Goal: Information Seeking & Learning: Learn about a topic

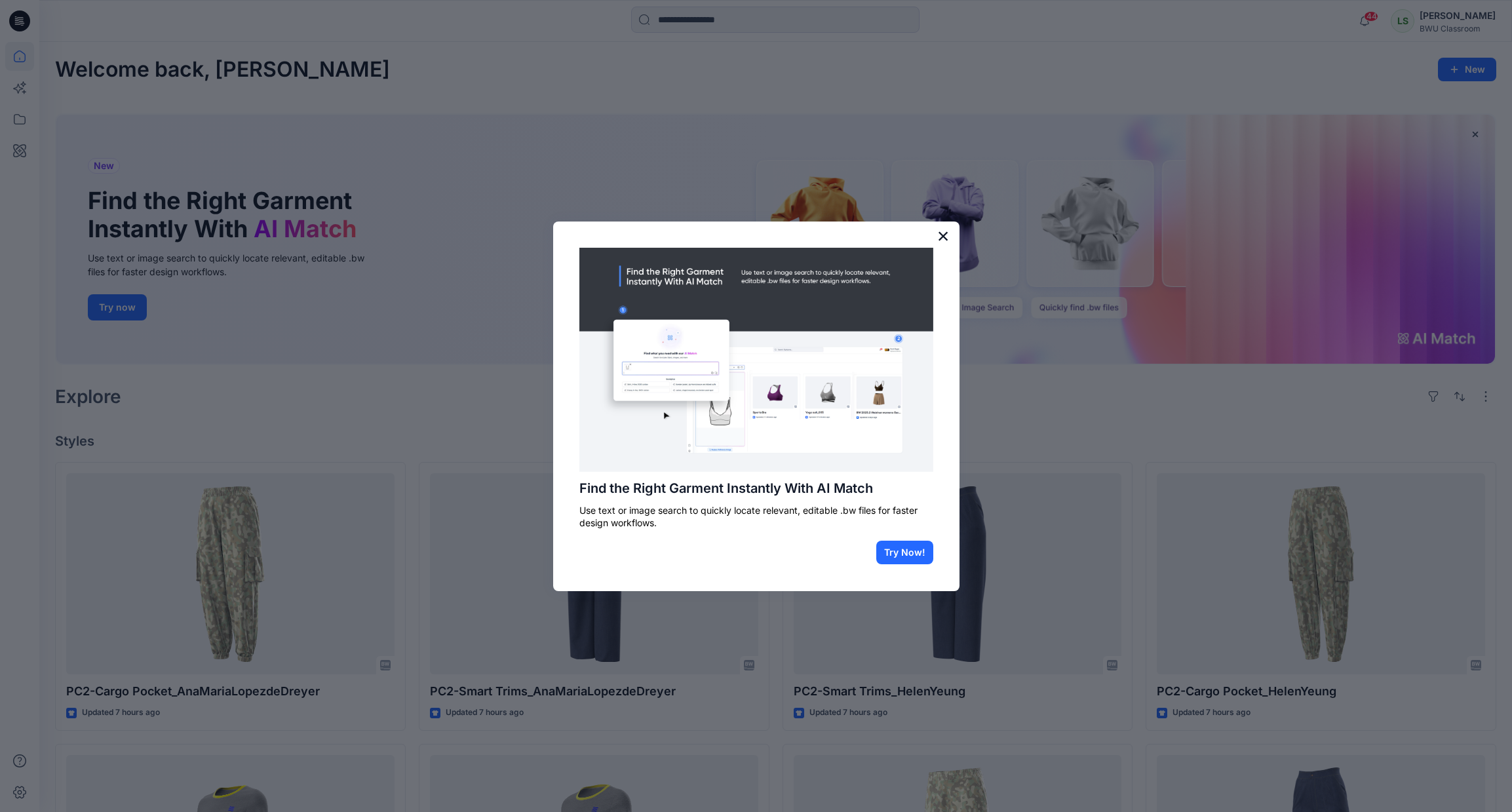
click at [944, 237] on button "×" at bounding box center [943, 235] width 13 height 21
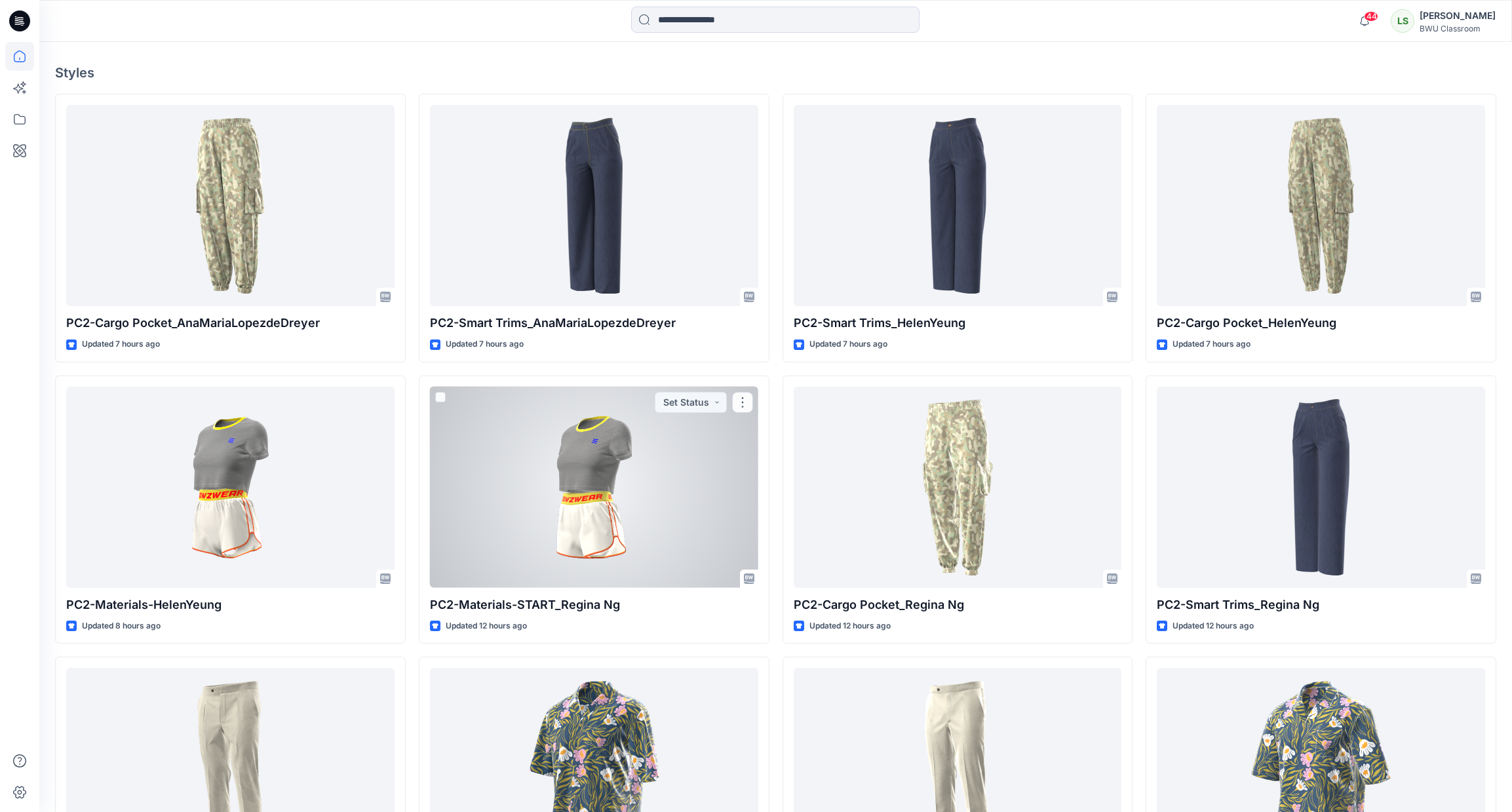
scroll to position [545, 0]
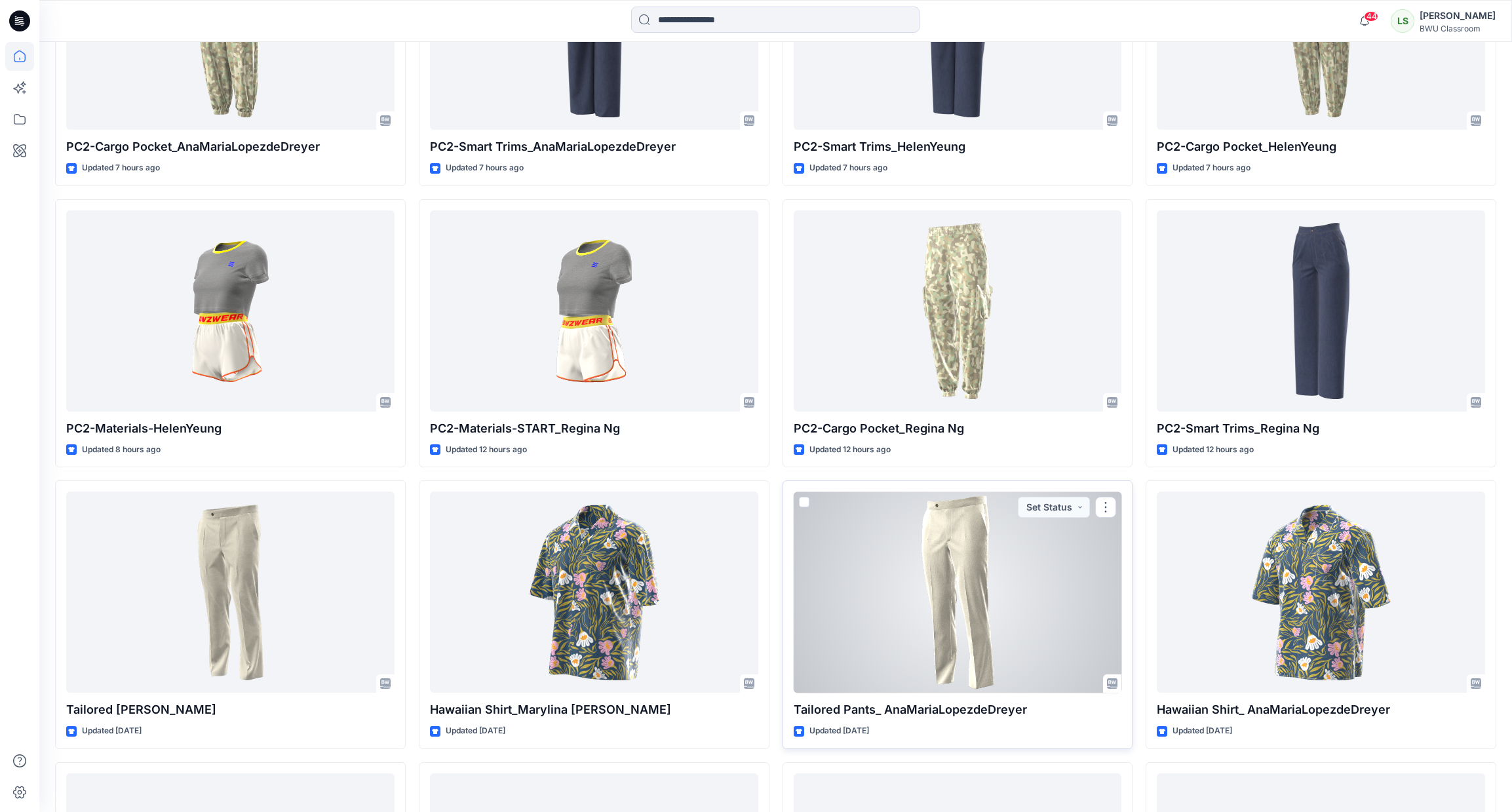
click at [954, 557] on div at bounding box center [957, 592] width 328 height 201
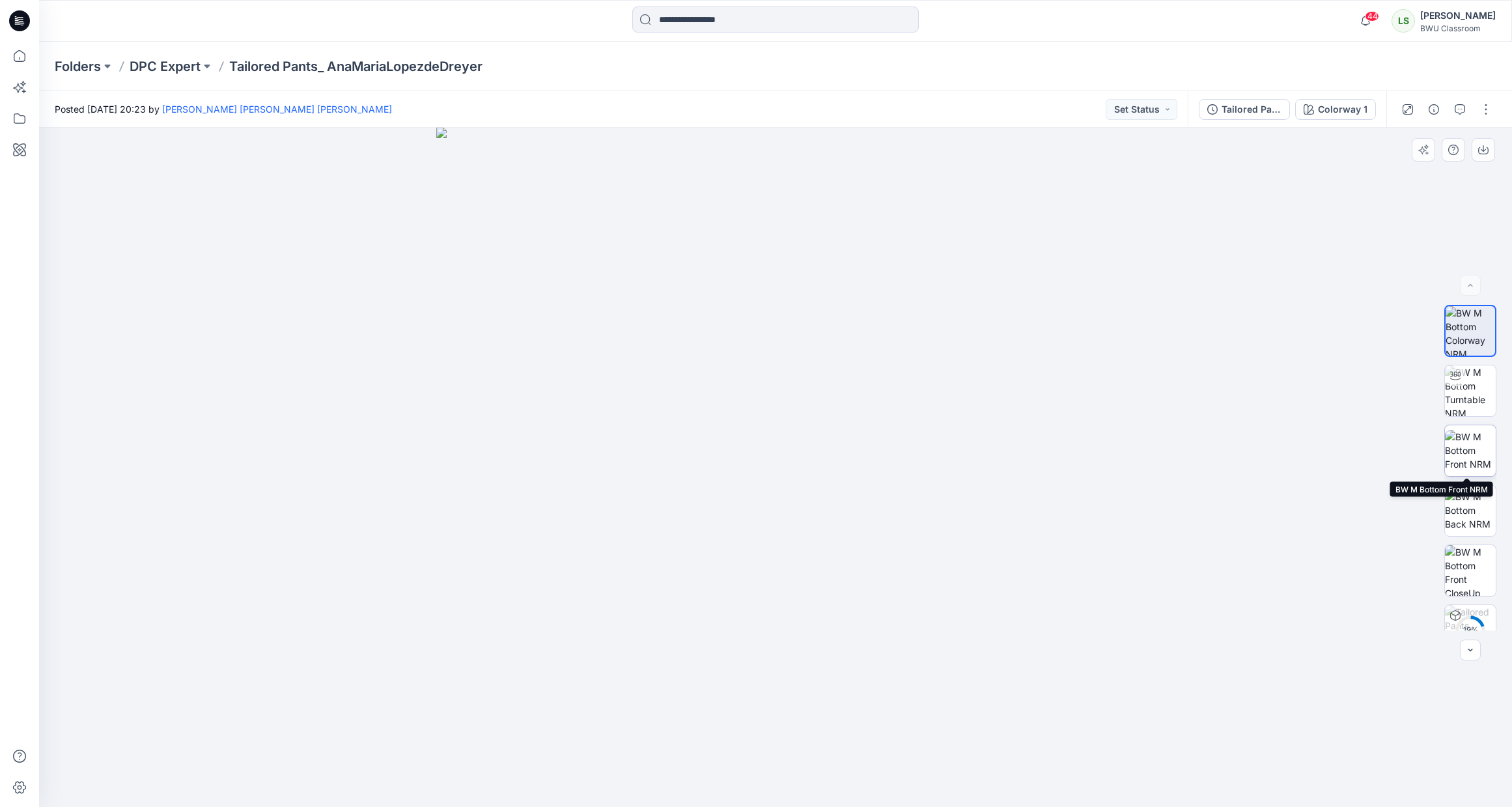
click at [1476, 458] on img at bounding box center [1470, 450] width 51 height 41
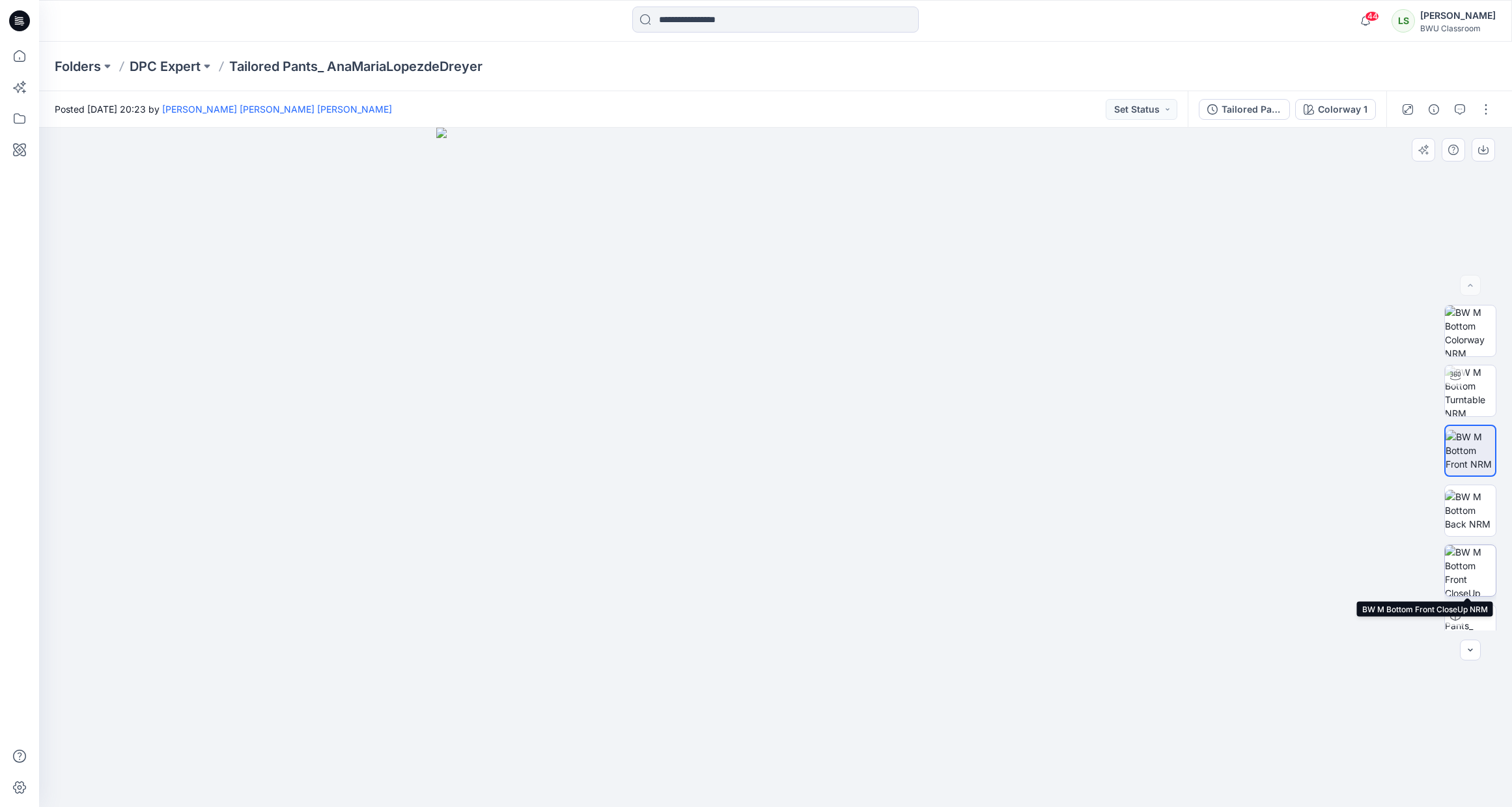
click at [1477, 581] on img at bounding box center [1470, 571] width 51 height 51
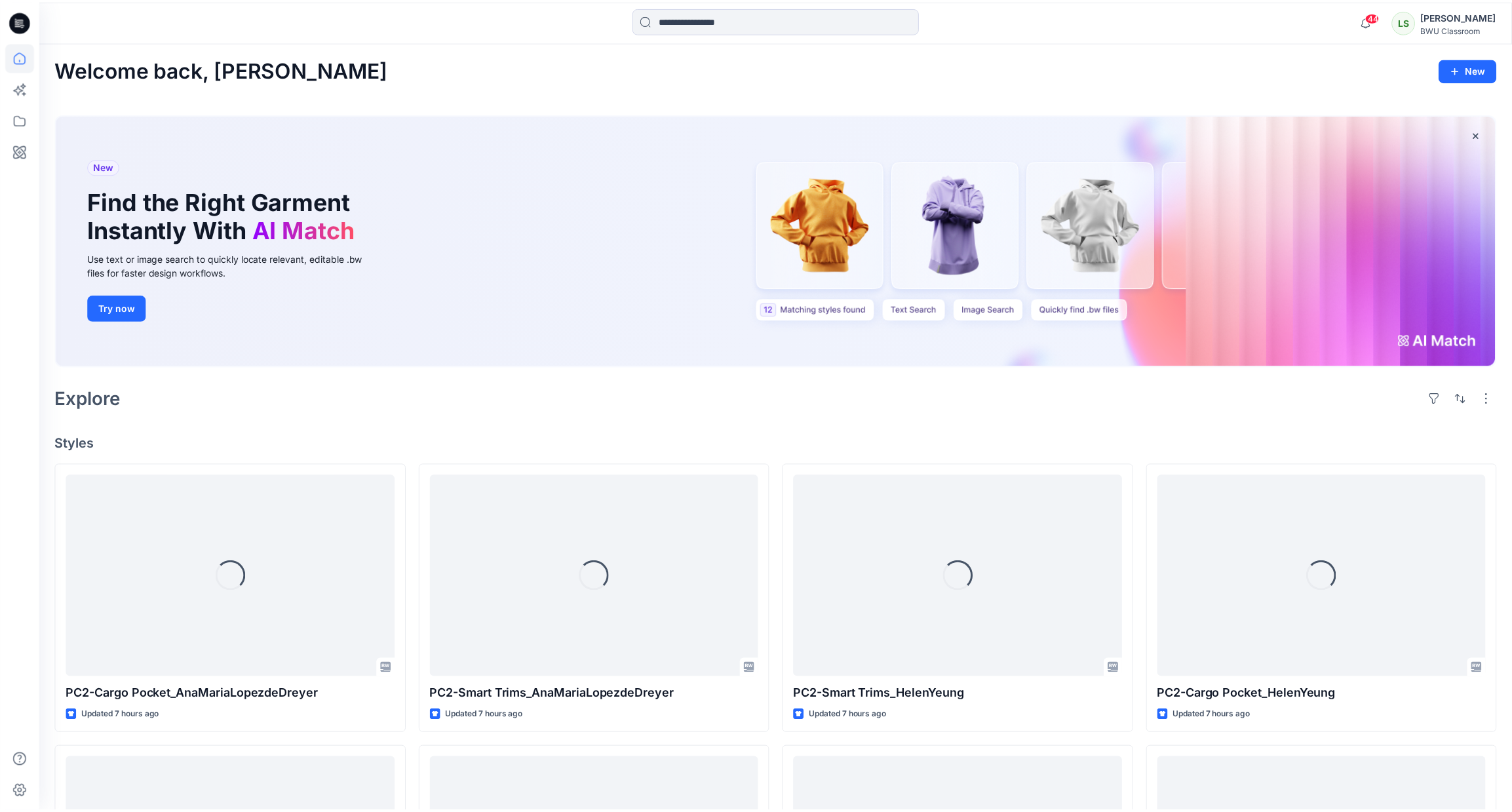
scroll to position [545, 0]
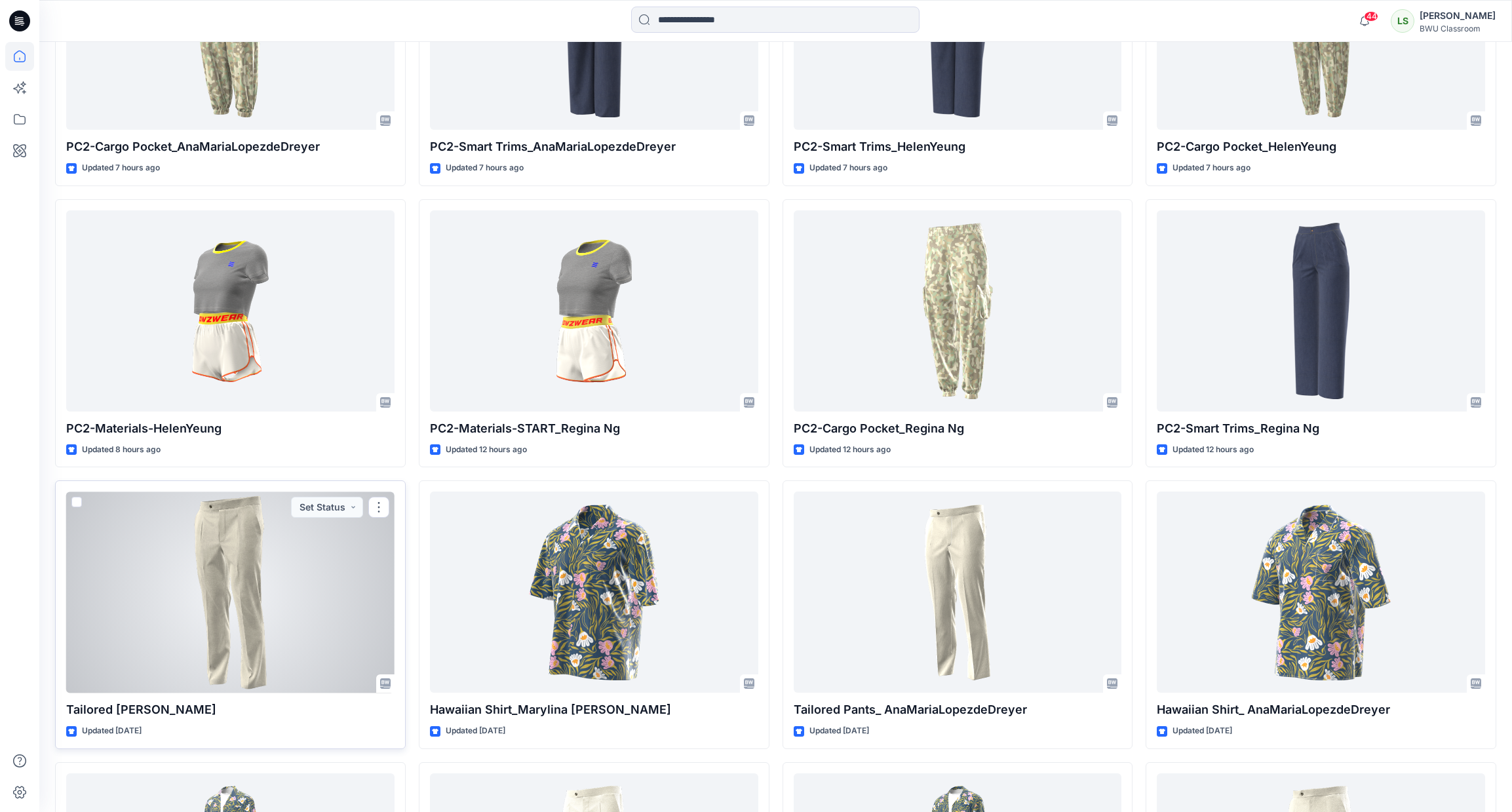
click at [295, 560] on div at bounding box center [230, 592] width 328 height 201
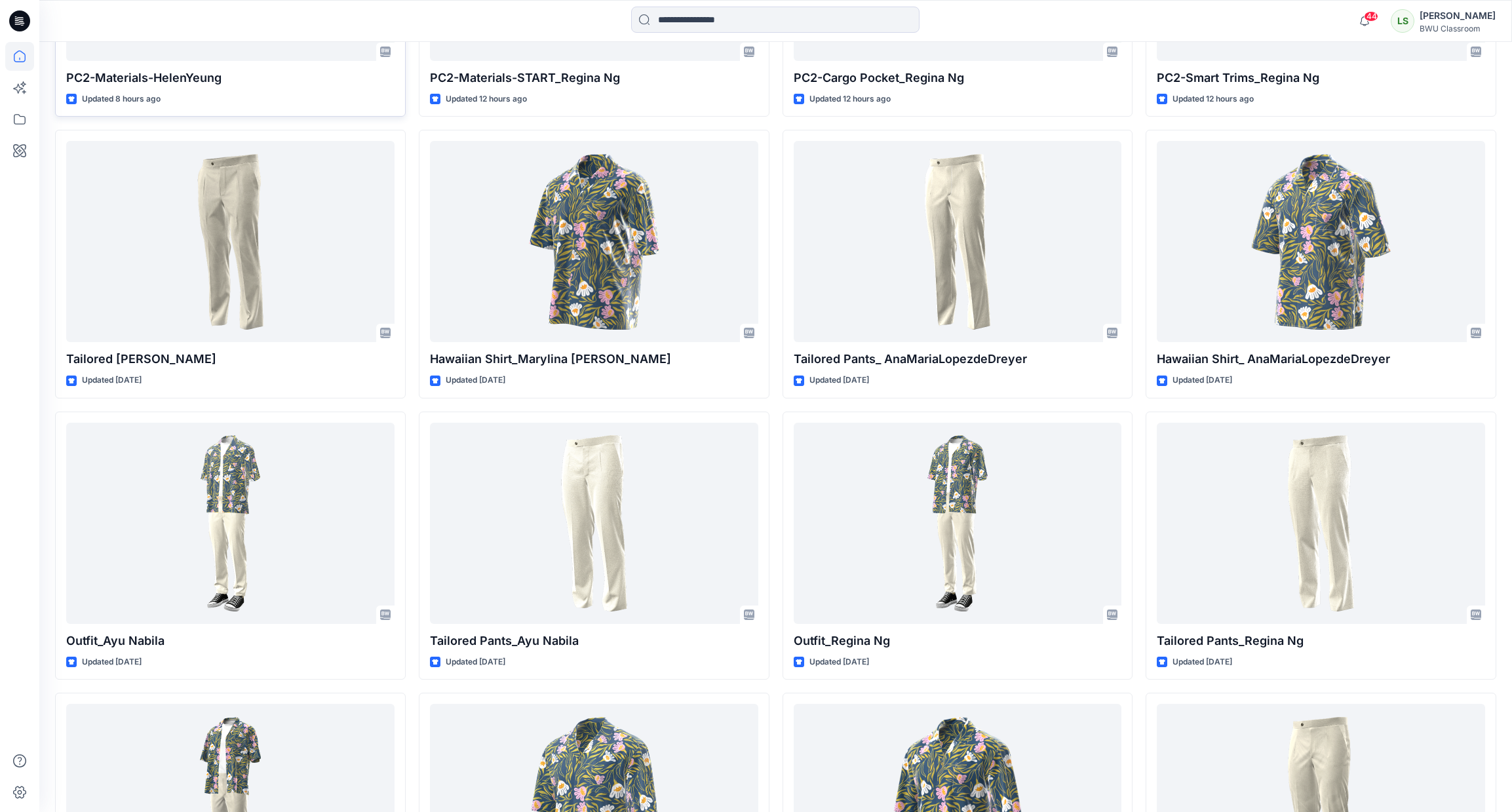
scroll to position [1063, 0]
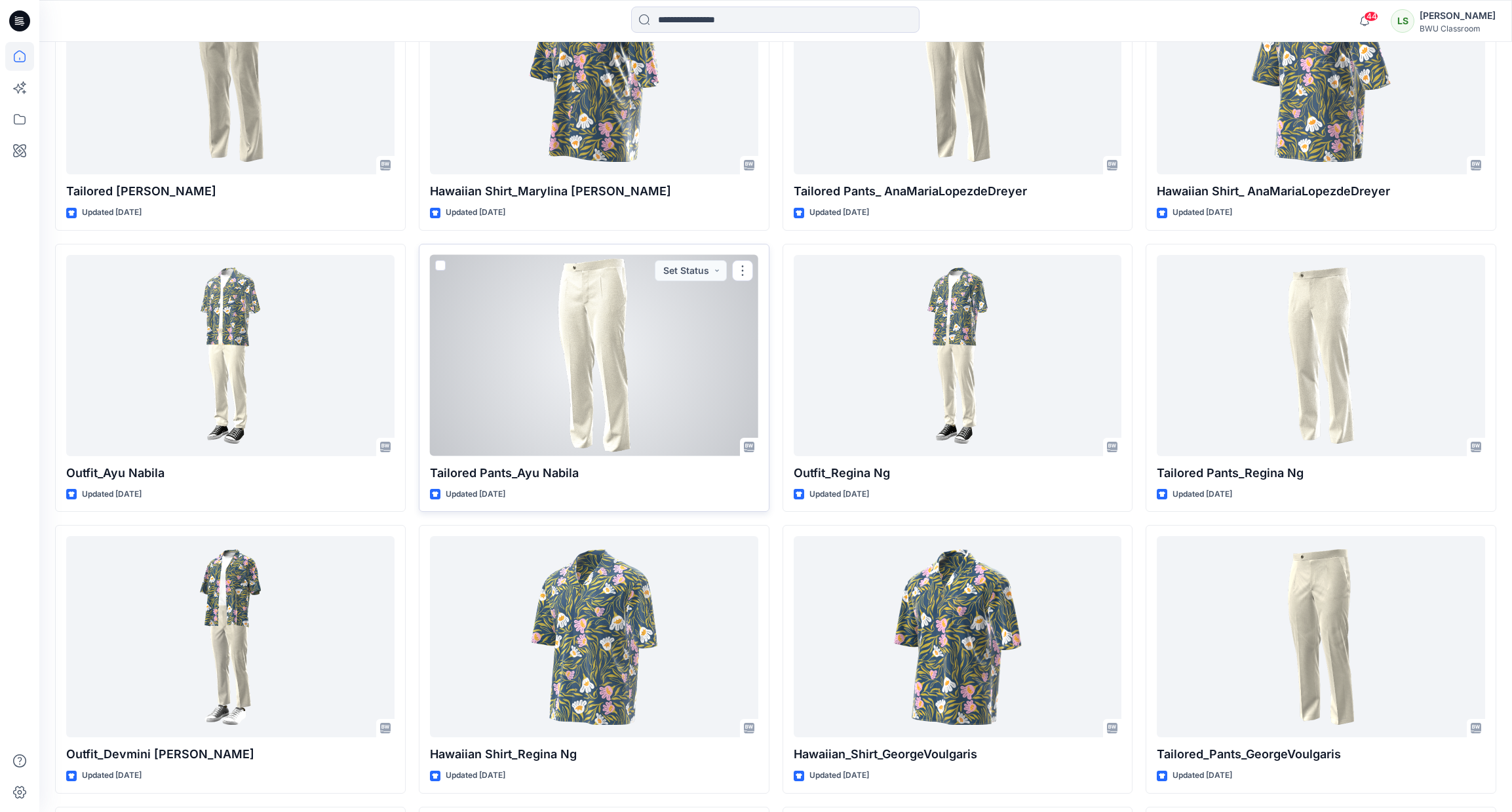
click at [591, 373] on div at bounding box center [593, 355] width 328 height 201
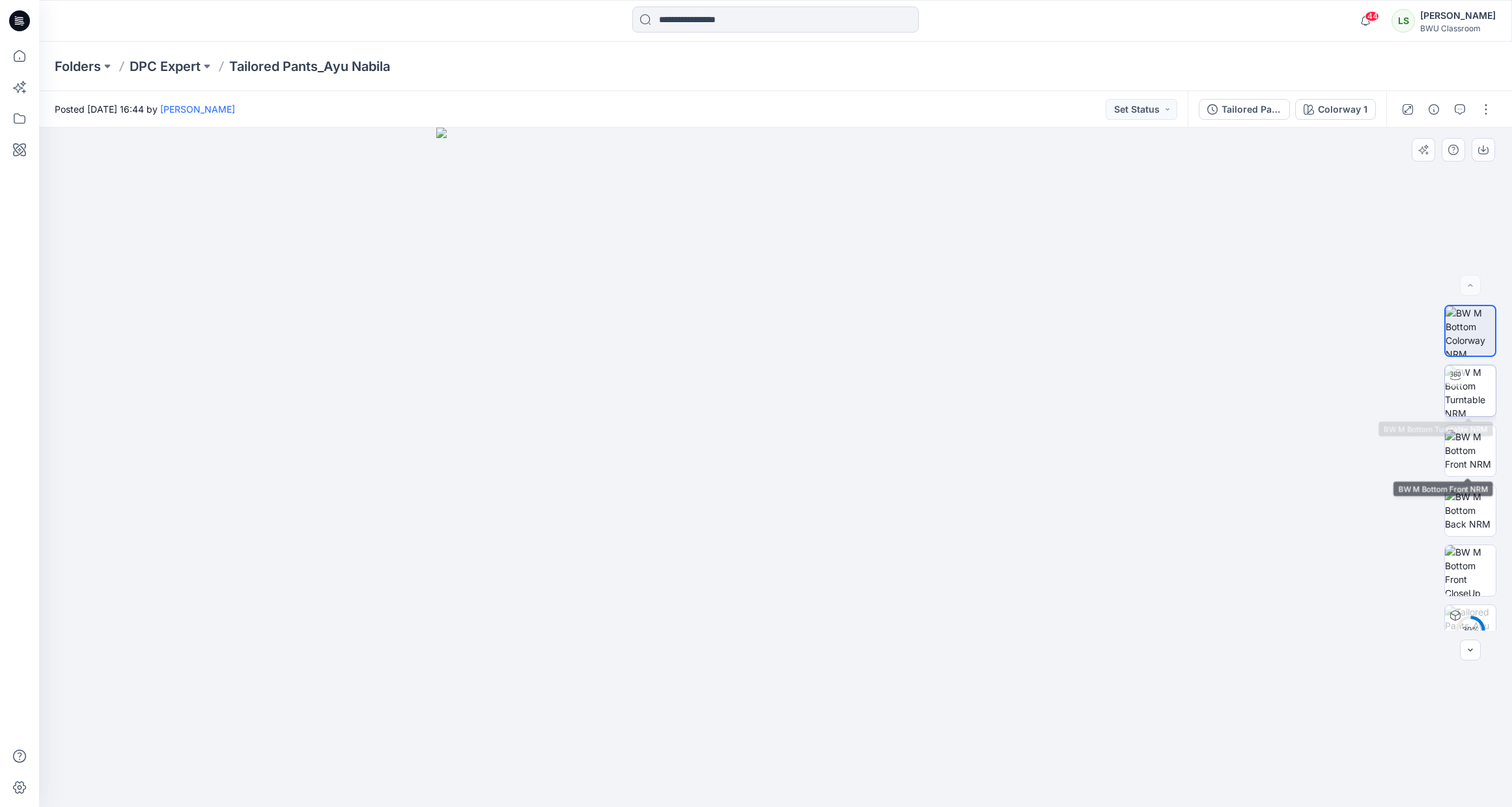
click at [1476, 393] on img at bounding box center [1470, 391] width 51 height 51
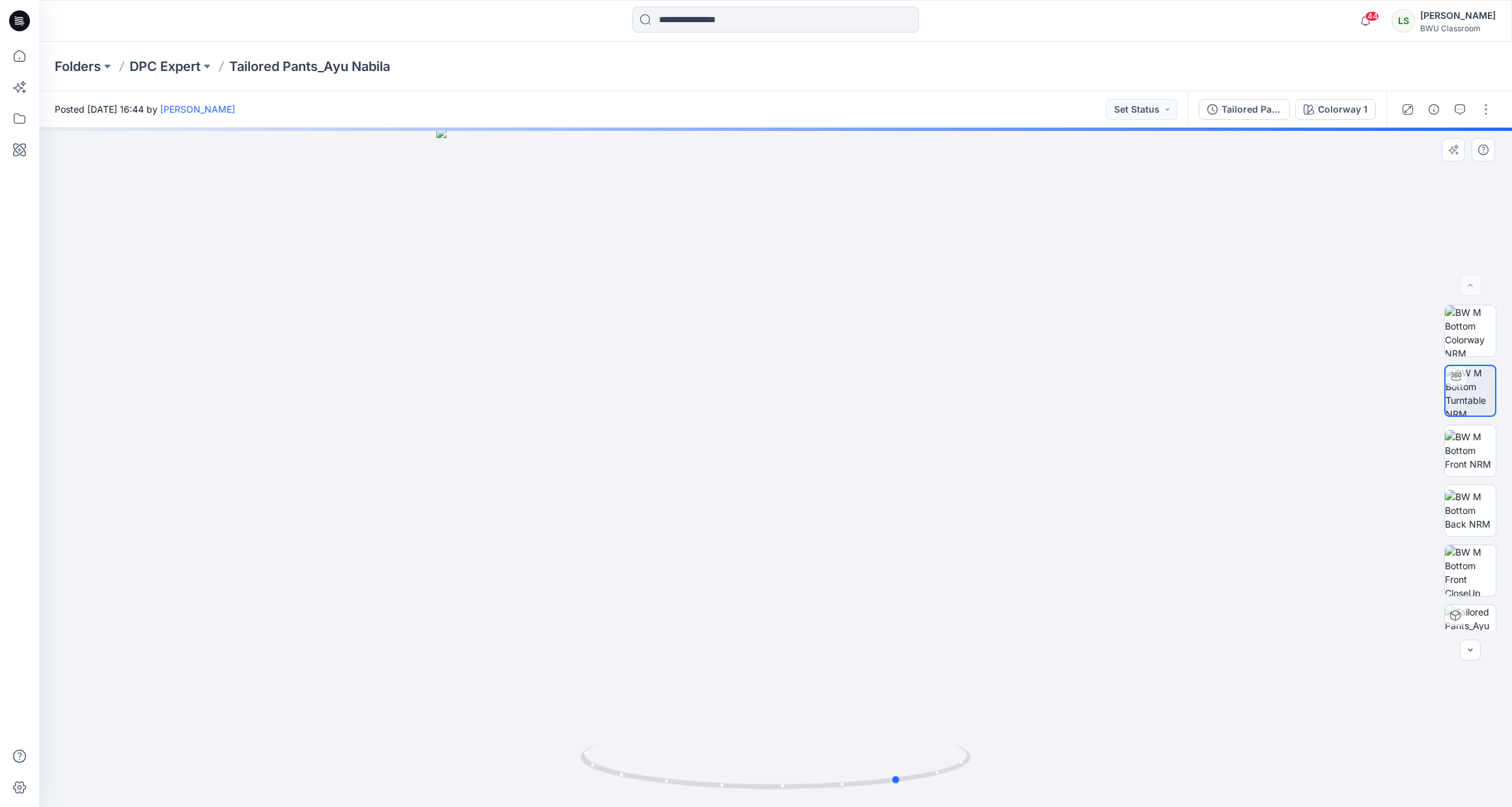
drag, startPoint x: 868, startPoint y: 427, endPoint x: 993, endPoint y: 405, distance: 126.9
click at [993, 405] on div at bounding box center [776, 467] width 1473 height 679
click at [1480, 509] on img at bounding box center [1470, 510] width 51 height 41
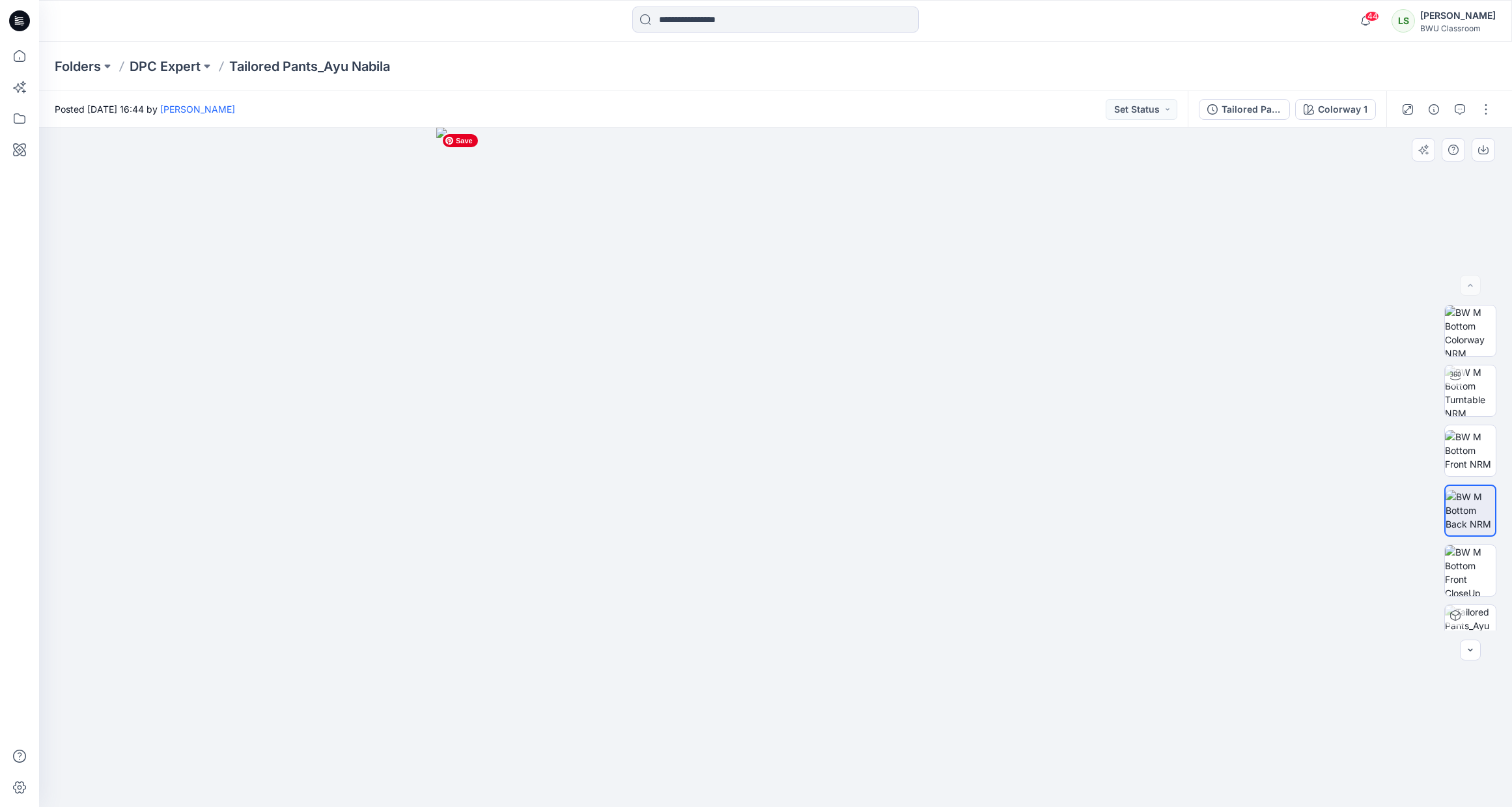
drag, startPoint x: 867, startPoint y: 445, endPoint x: 614, endPoint y: 448, distance: 253.0
click at [614, 448] on img at bounding box center [776, 467] width 679 height 679
drag, startPoint x: 812, startPoint y: 416, endPoint x: 753, endPoint y: 419, distance: 59.1
click at [753, 419] on img at bounding box center [776, 467] width 679 height 679
click at [1474, 566] on img at bounding box center [1470, 571] width 51 height 51
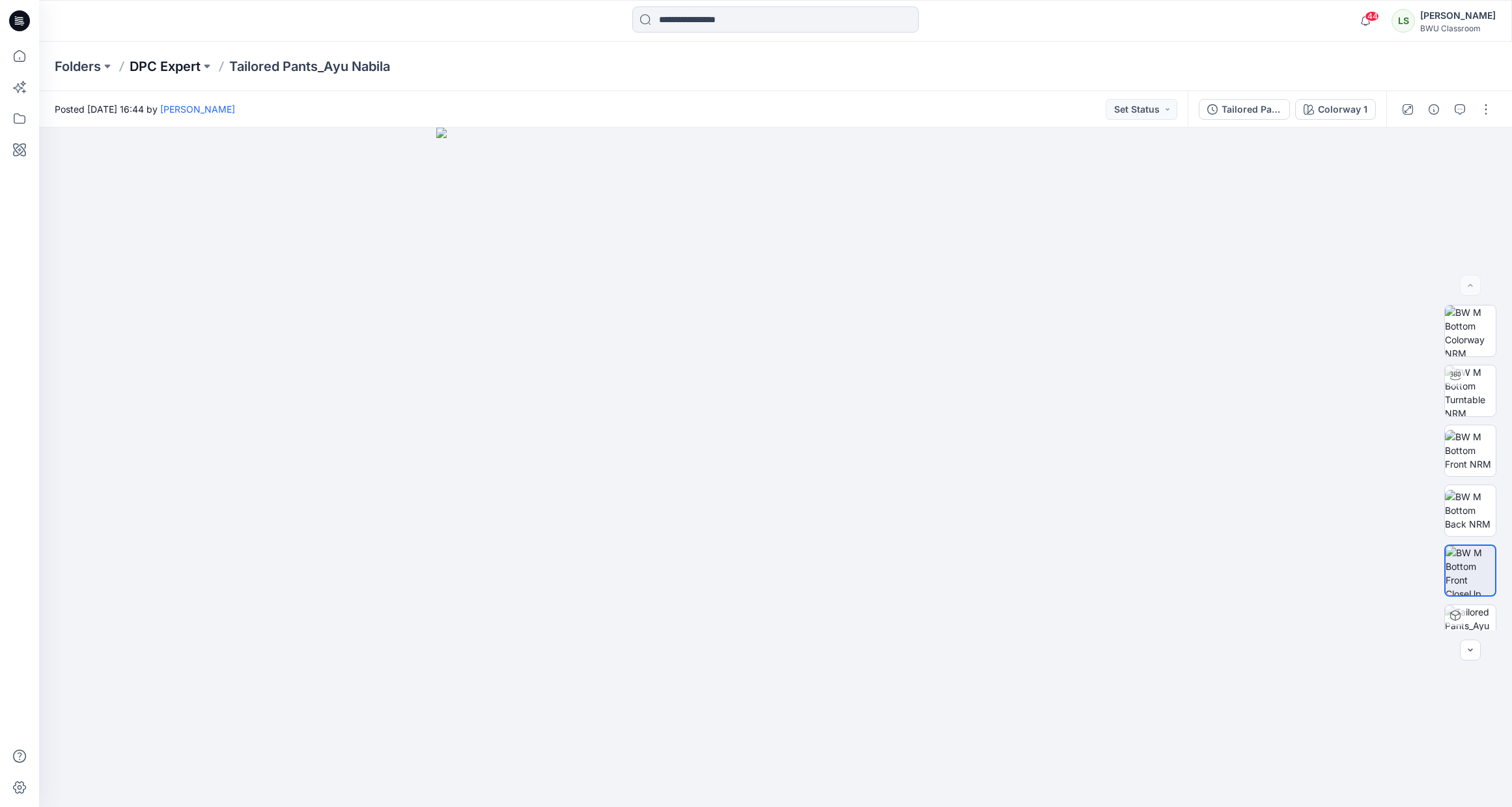
click at [158, 71] on p "DPC Expert" at bounding box center [165, 67] width 71 height 18
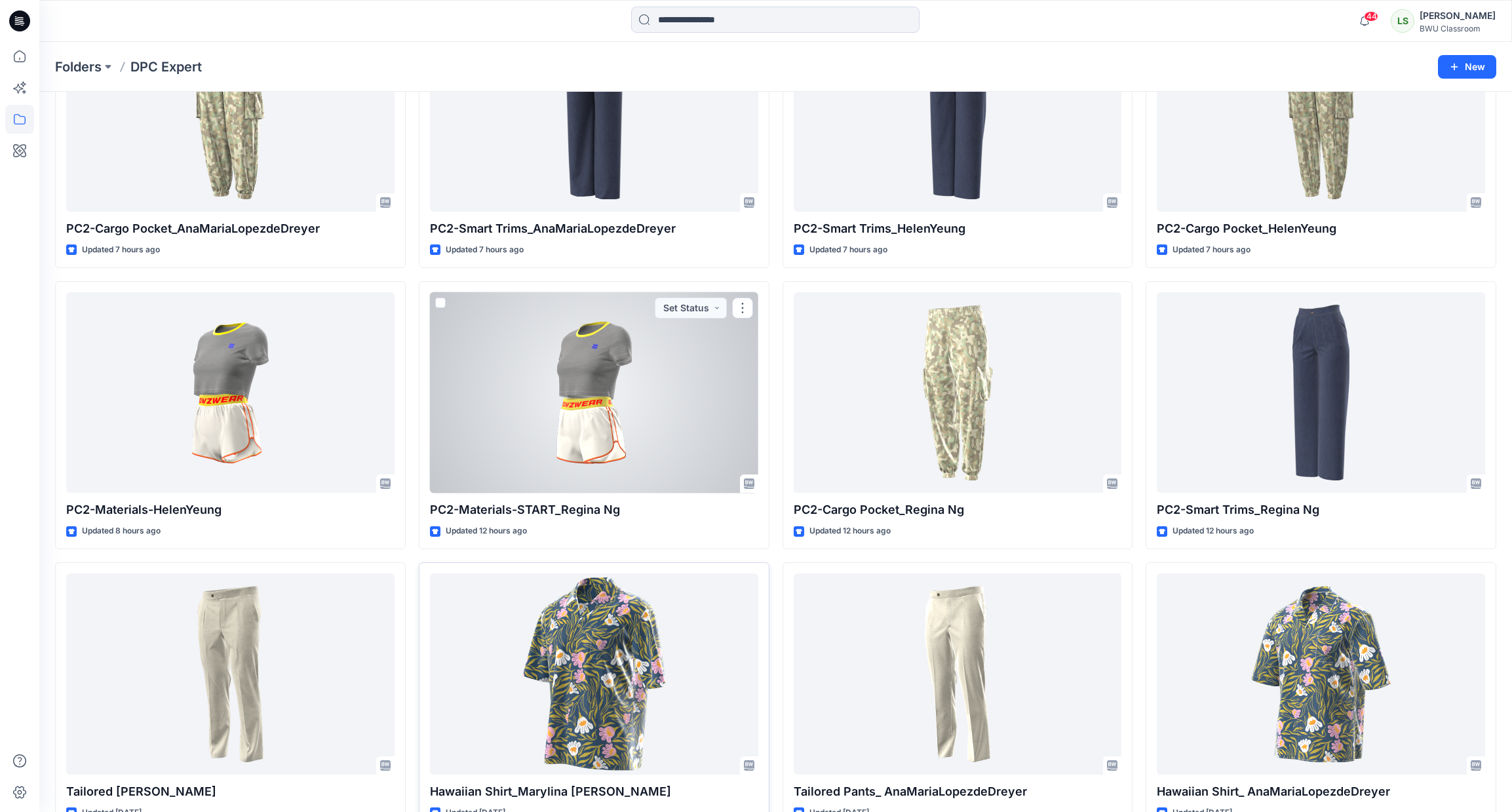
scroll to position [229, 0]
